Goal: Answer question/provide support: Share knowledge or assist other users

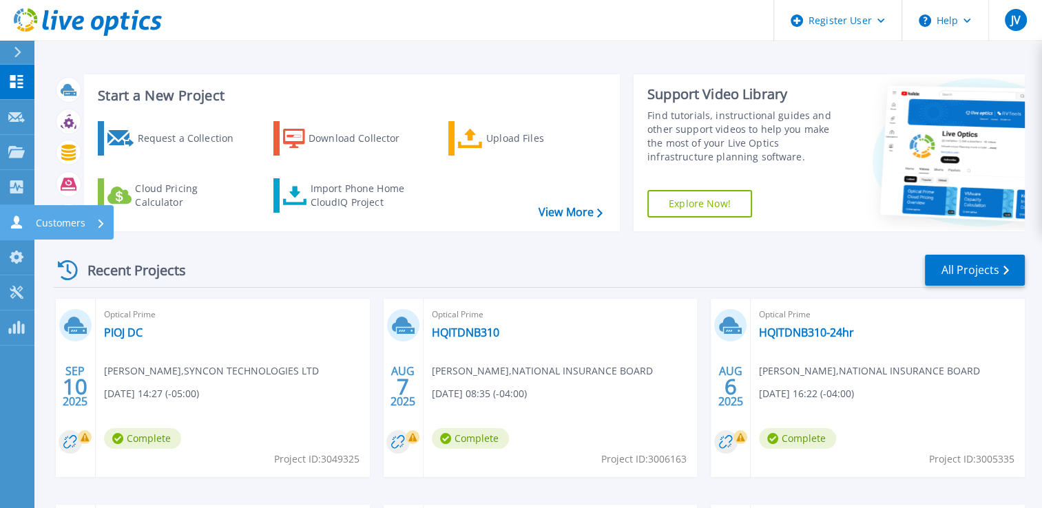
click at [19, 225] on icon at bounding box center [16, 222] width 17 height 13
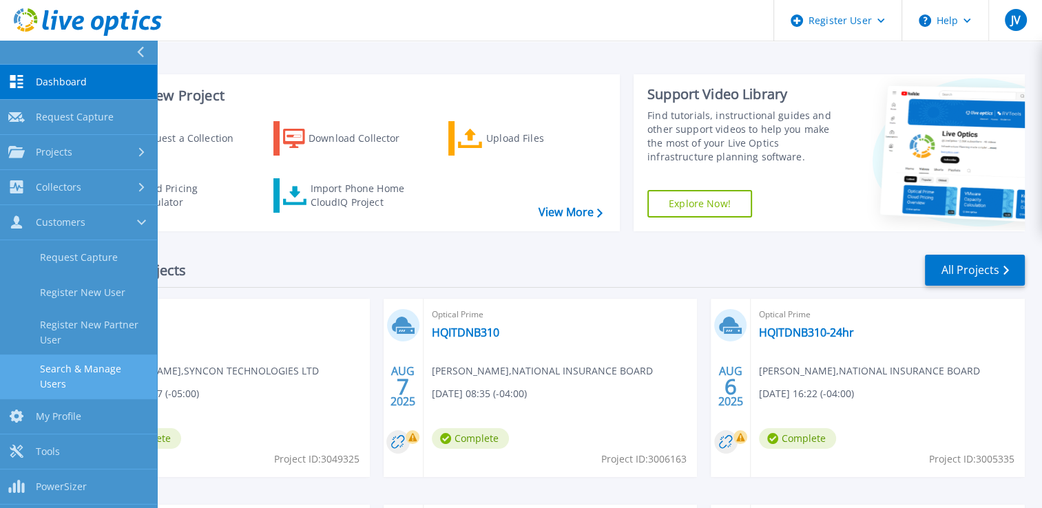
click at [92, 369] on link "Search & Manage Users" at bounding box center [78, 377] width 157 height 44
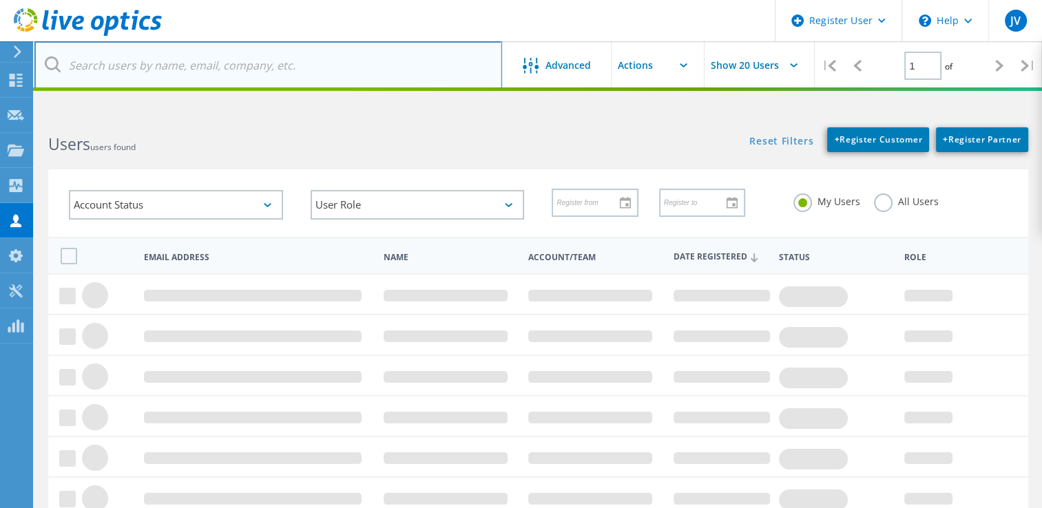
click at [370, 58] on input "text" at bounding box center [268, 65] width 468 height 48
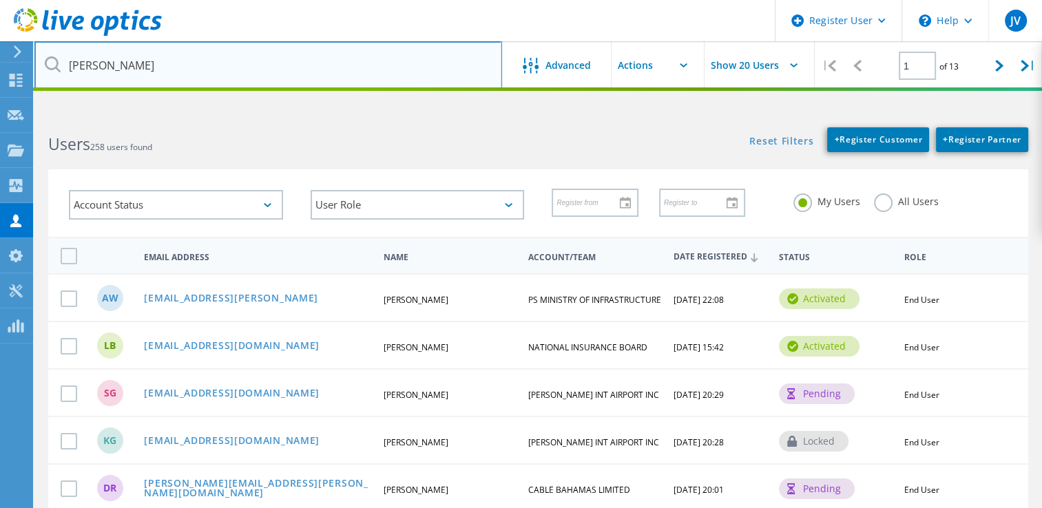
type input "Vaughn.Hazell@gov.ai"
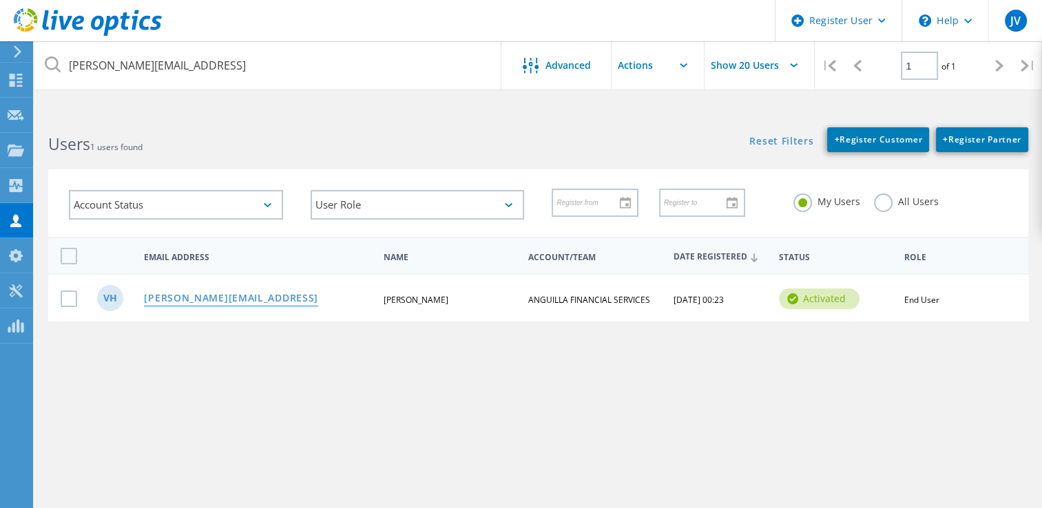
click at [192, 294] on link "[PERSON_NAME][EMAIL_ADDRESS]" at bounding box center [231, 299] width 174 height 12
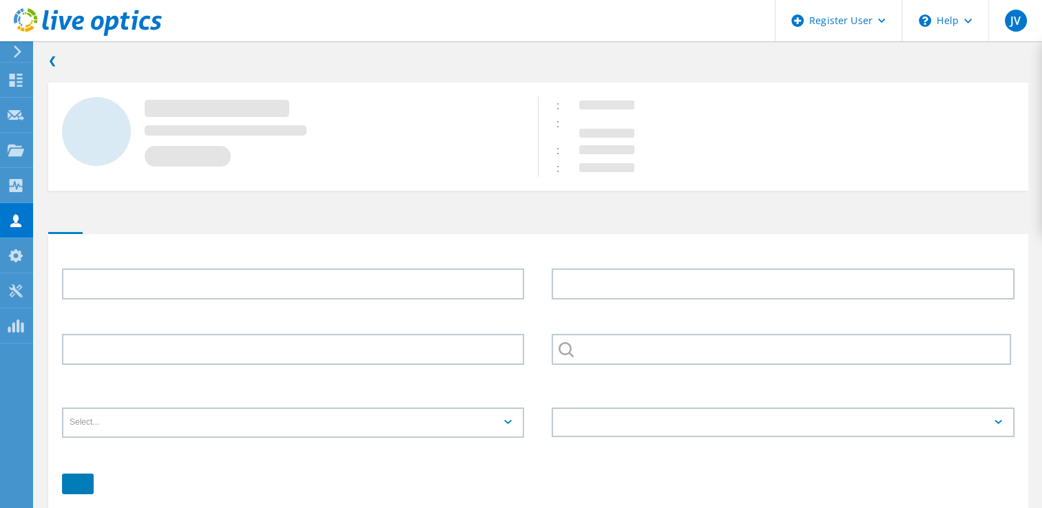
type input "Vaughn"
type input "Hazell"
type input "ANGUILLA FINANCIAL SERVICES"
type input "English"
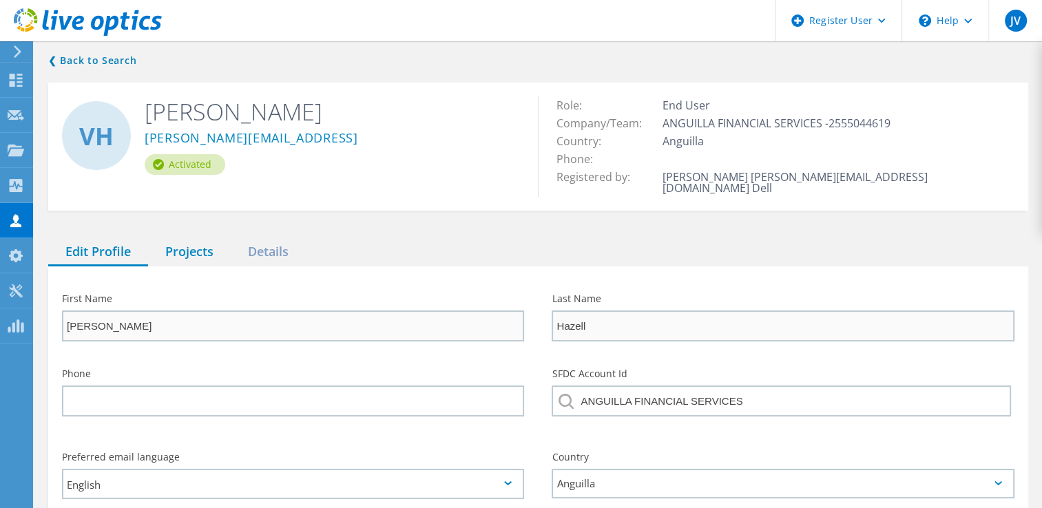
click at [180, 244] on div "Projects" at bounding box center [189, 252] width 83 height 28
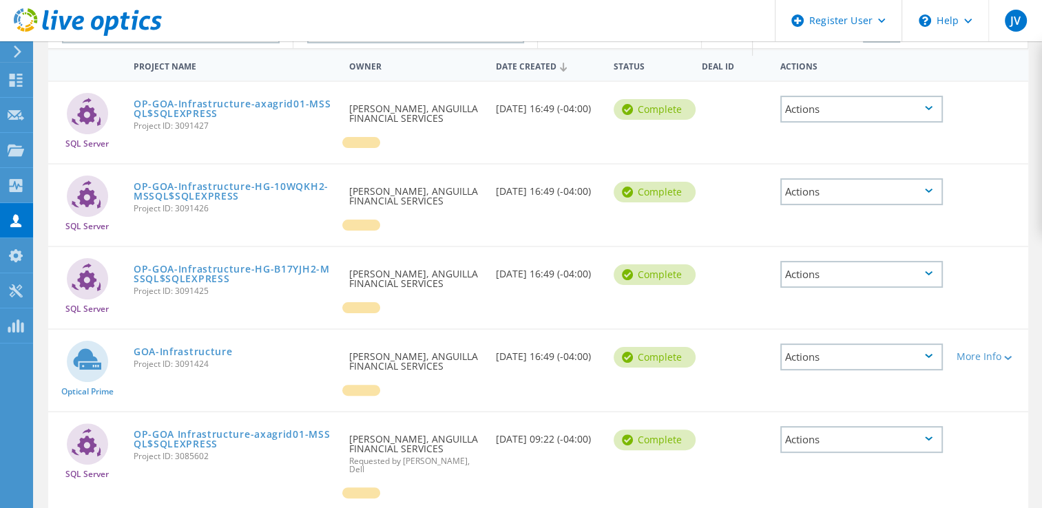
scroll to position [276, 0]
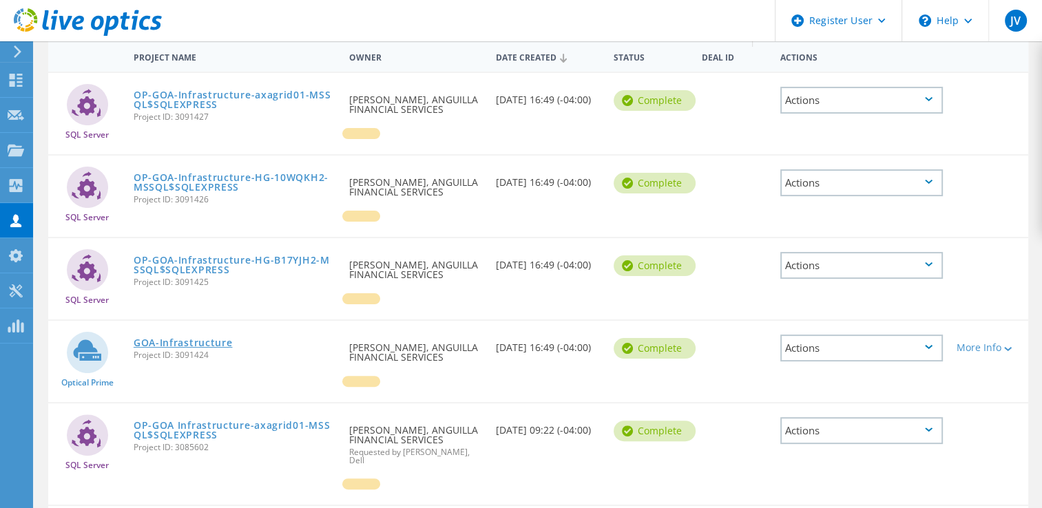
click at [161, 338] on link "GOA-Infrastructure" at bounding box center [183, 343] width 99 height 10
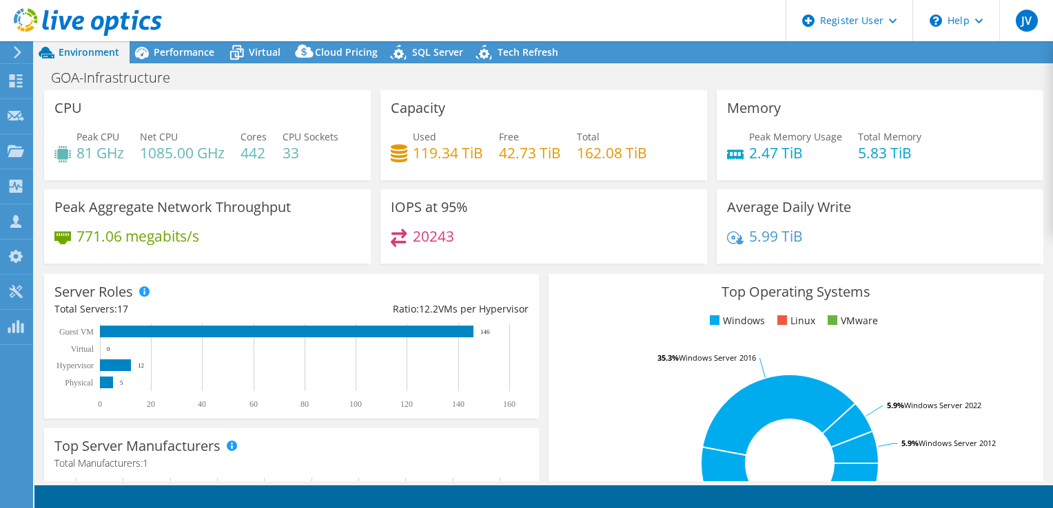
select select "USD"
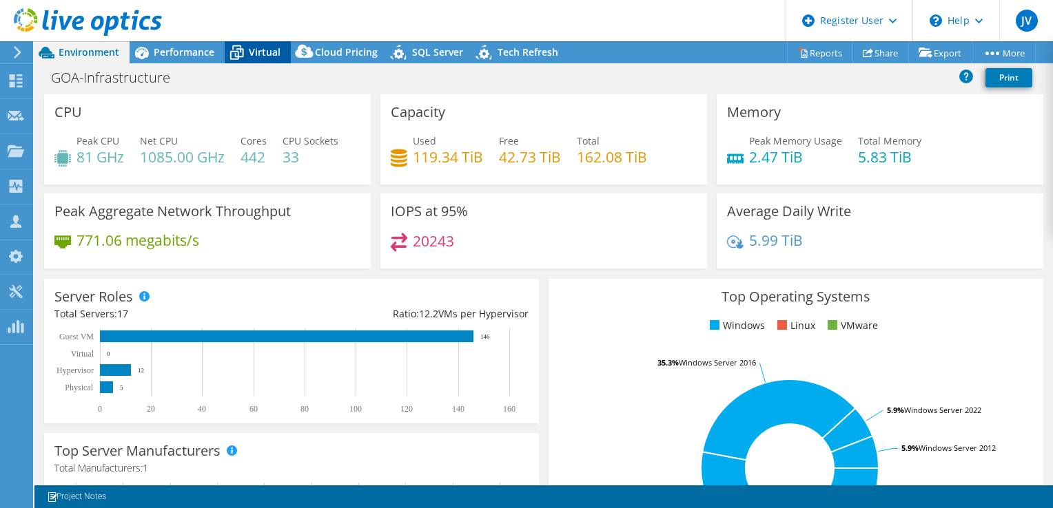
click at [246, 48] on icon at bounding box center [237, 53] width 24 height 24
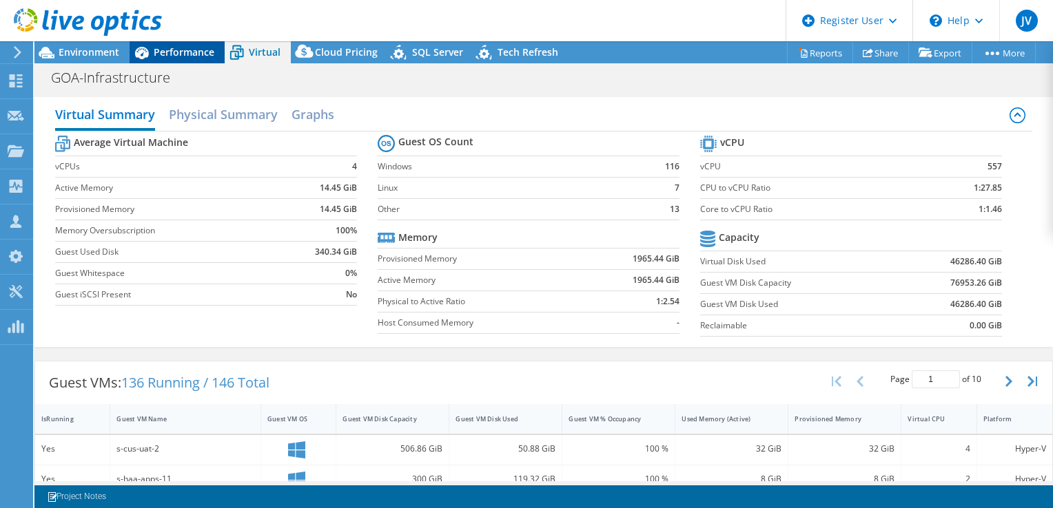
click at [165, 53] on span "Performance" at bounding box center [184, 51] width 61 height 13
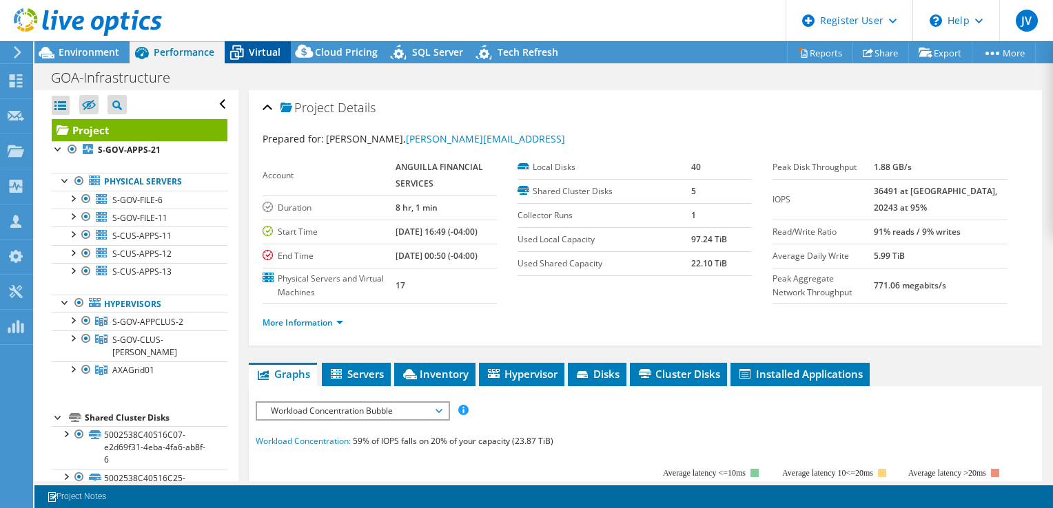
click at [251, 48] on span "Virtual" at bounding box center [265, 51] width 32 height 13
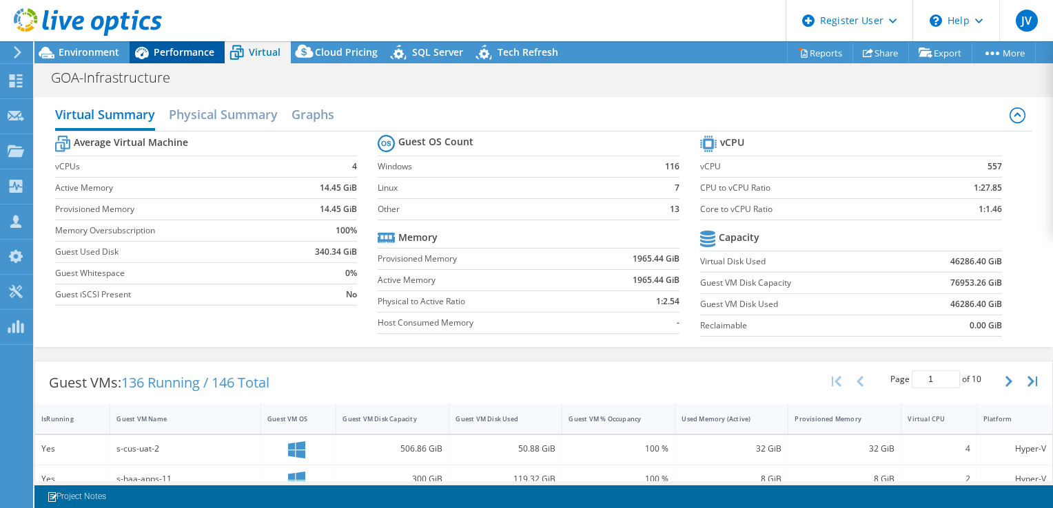
click at [200, 51] on span "Performance" at bounding box center [184, 51] width 61 height 13
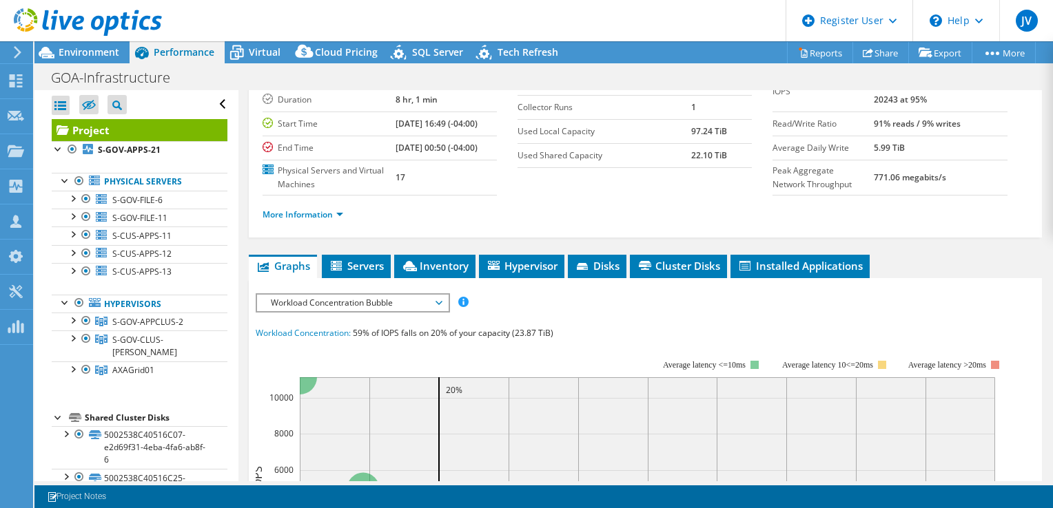
scroll to position [207, 0]
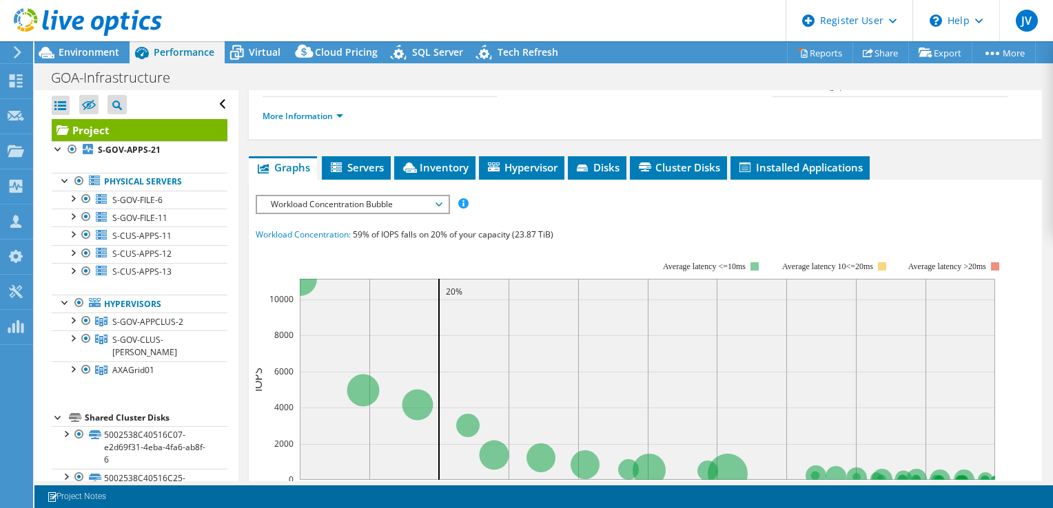
click at [327, 213] on span "Workload Concentration Bubble" at bounding box center [352, 204] width 177 height 17
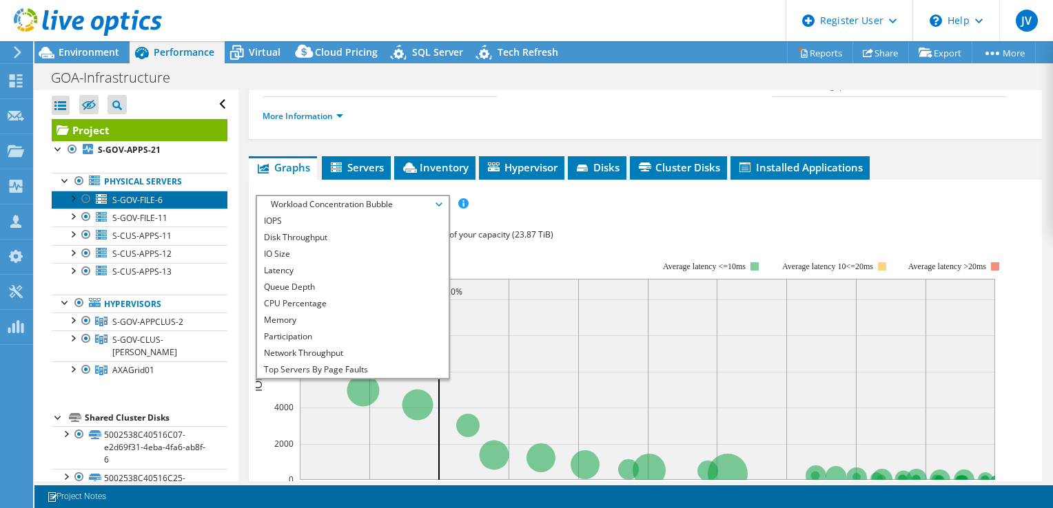
click at [138, 199] on span "S-GOV-FILE-6" at bounding box center [137, 200] width 50 height 12
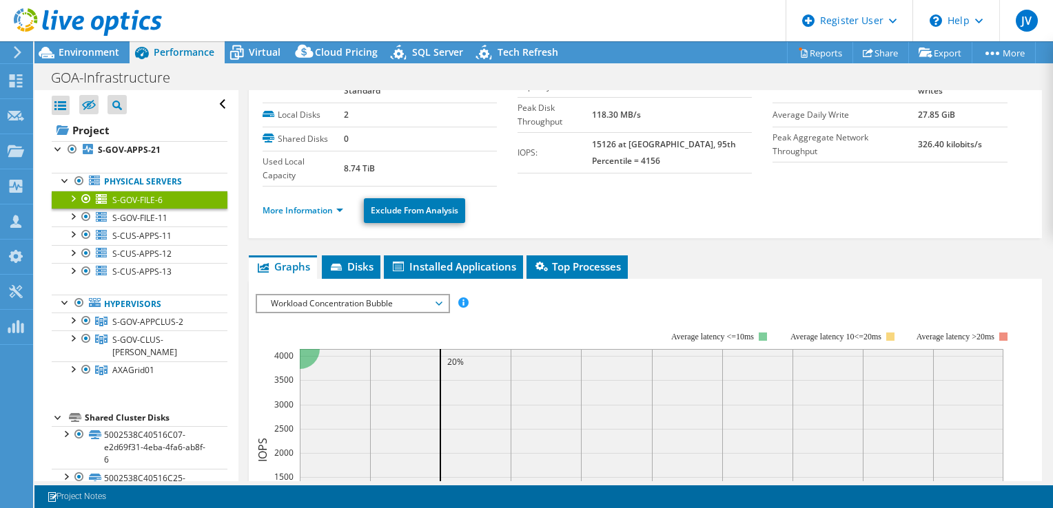
scroll to position [0, 0]
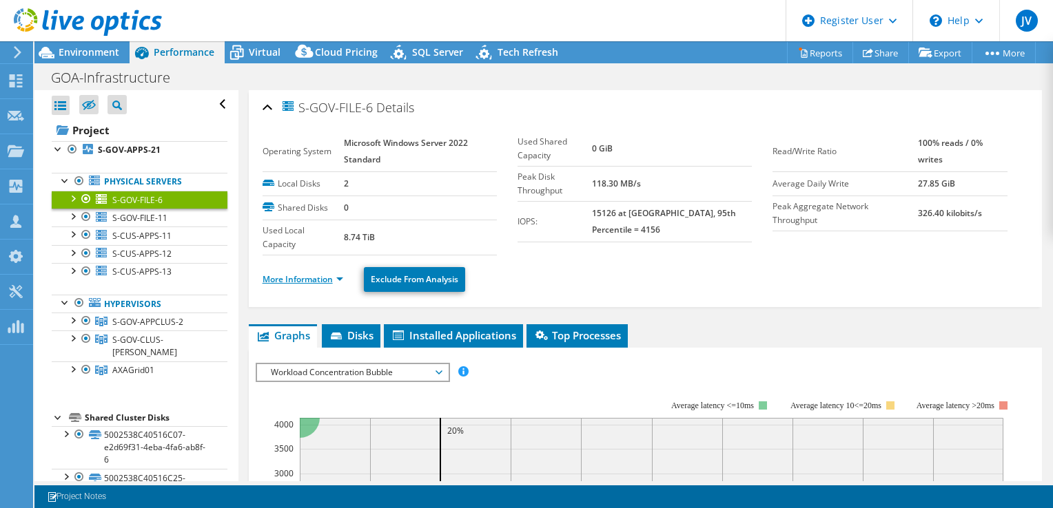
click at [293, 274] on link "More Information" at bounding box center [302, 279] width 81 height 12
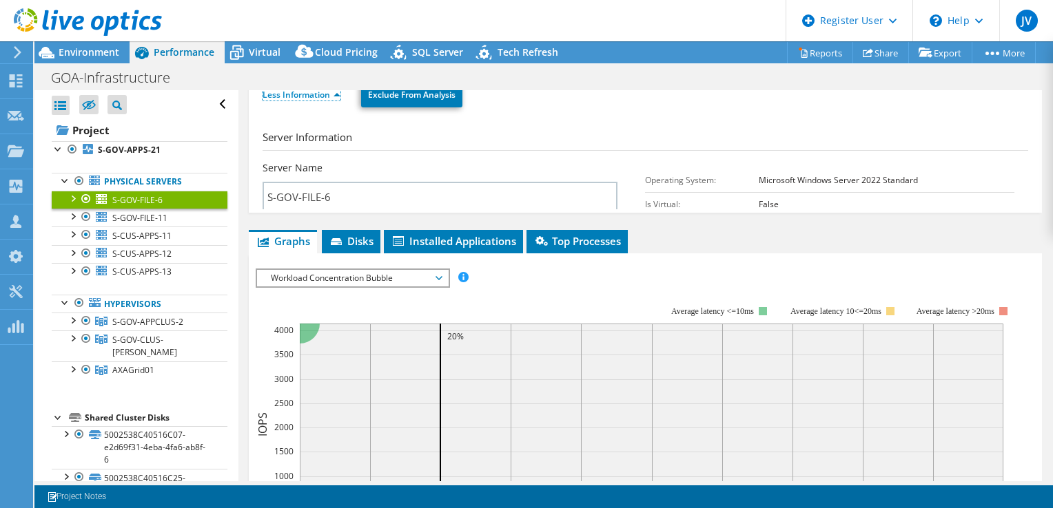
scroll to position [207, 0]
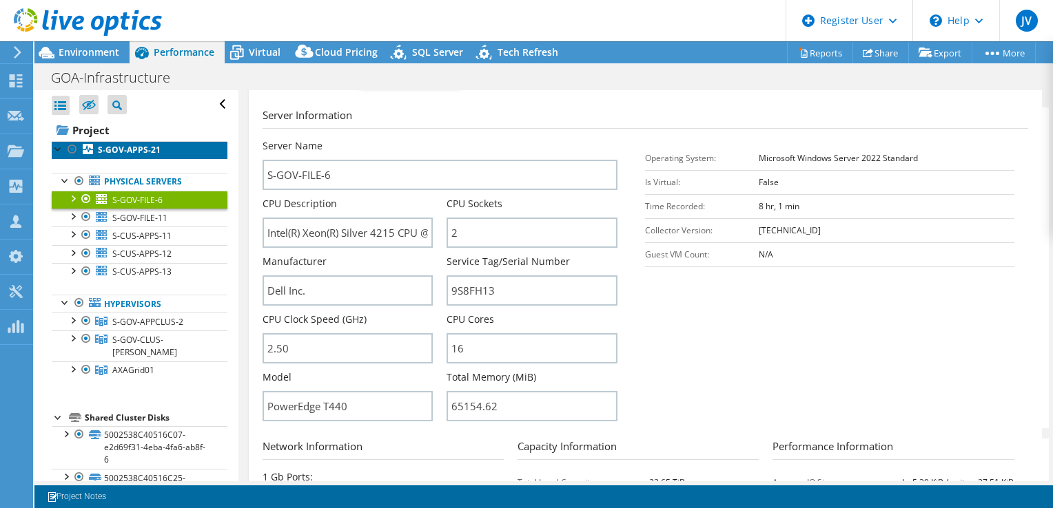
click at [118, 145] on b "S-GOV-APPS-21" at bounding box center [129, 150] width 63 height 12
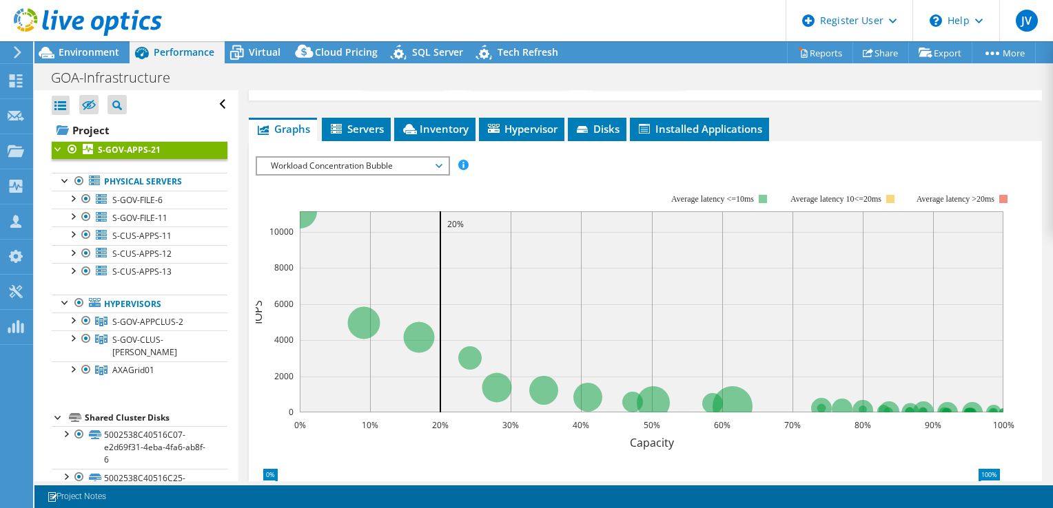
click at [378, 158] on span "Workload Concentration Bubble" at bounding box center [352, 166] width 177 height 17
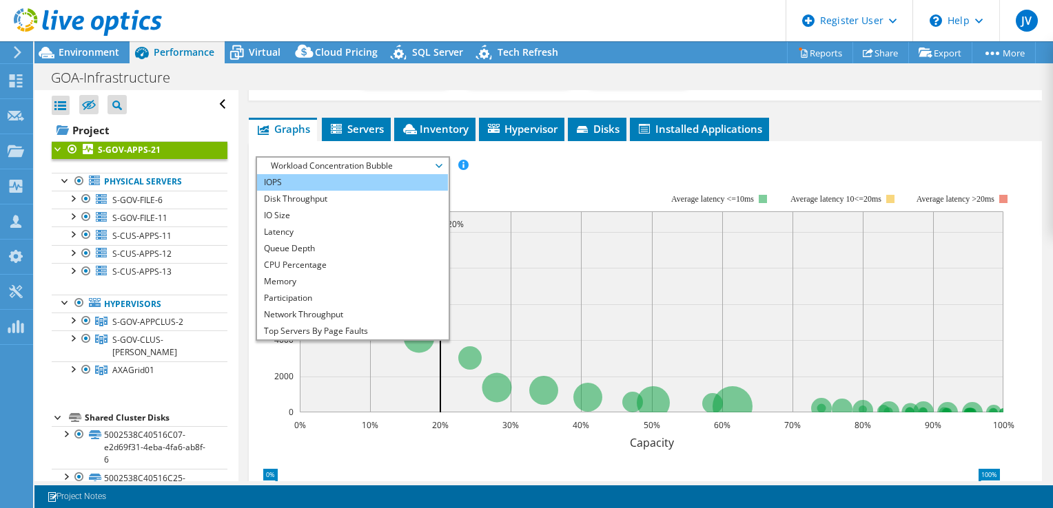
click at [314, 185] on li "IOPS" at bounding box center [352, 182] width 191 height 17
